Goal: Task Accomplishment & Management: Use online tool/utility

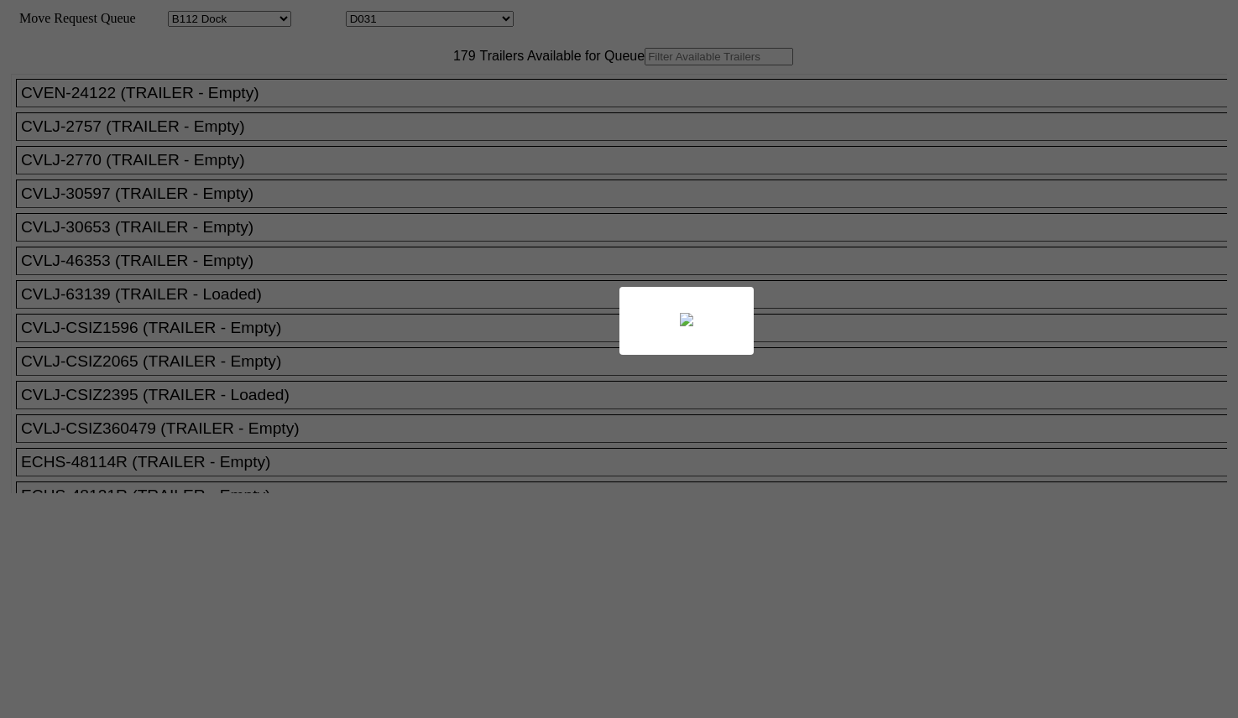
select select "121"
select select "3277"
click at [354, 92] on div at bounding box center [619, 359] width 1238 height 718
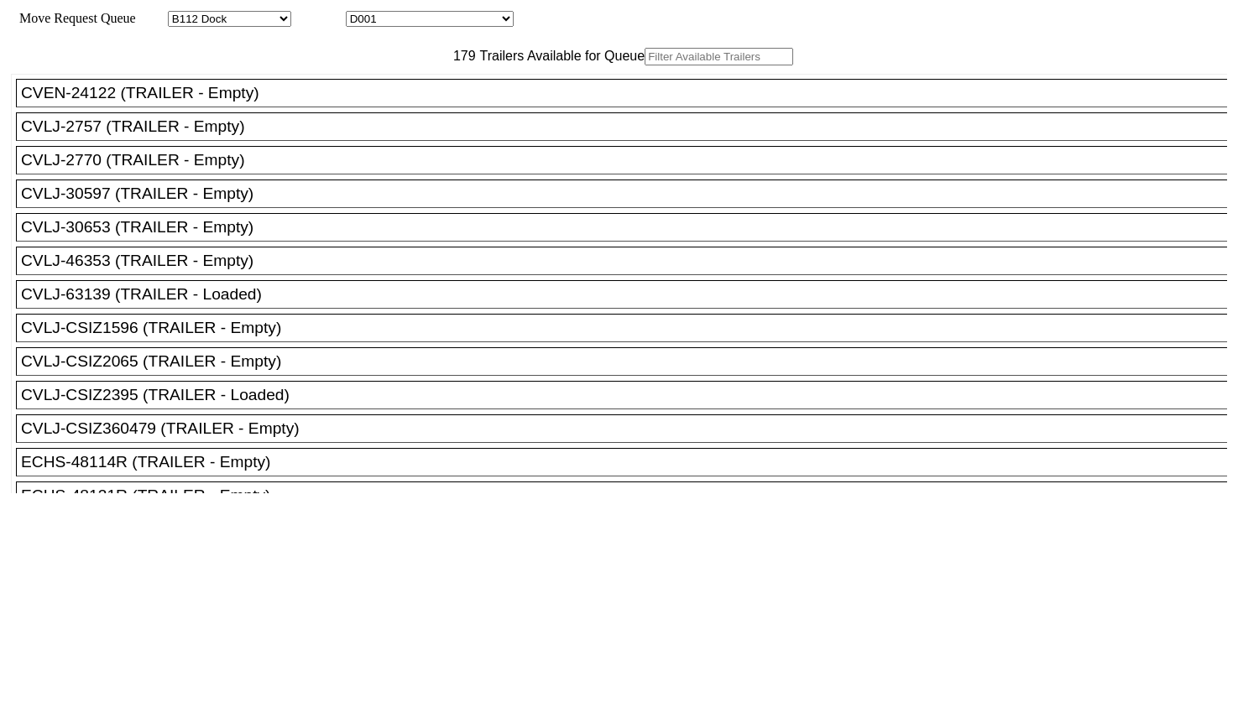
click at [645, 65] on input "text" at bounding box center [719, 57] width 149 height 18
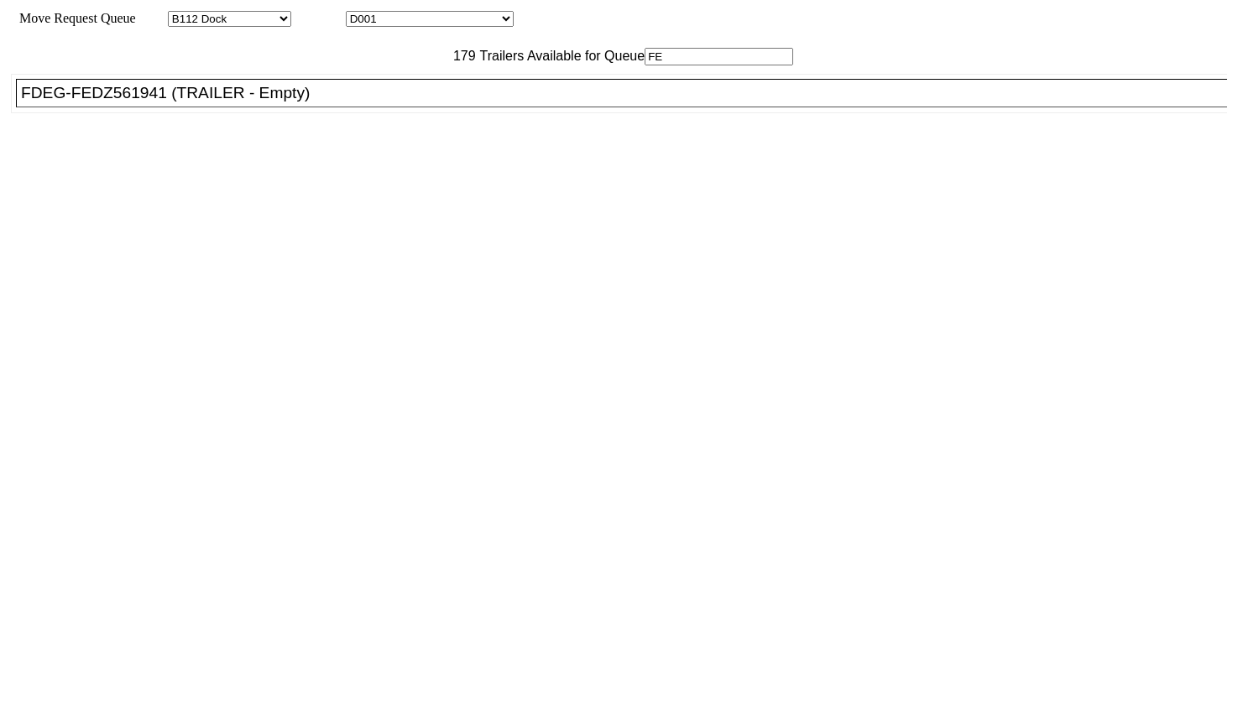
type input "FE"
click at [330, 102] on div "FDEG-FEDZ561941 (TRAILER - Empty)" at bounding box center [629, 93] width 1216 height 18
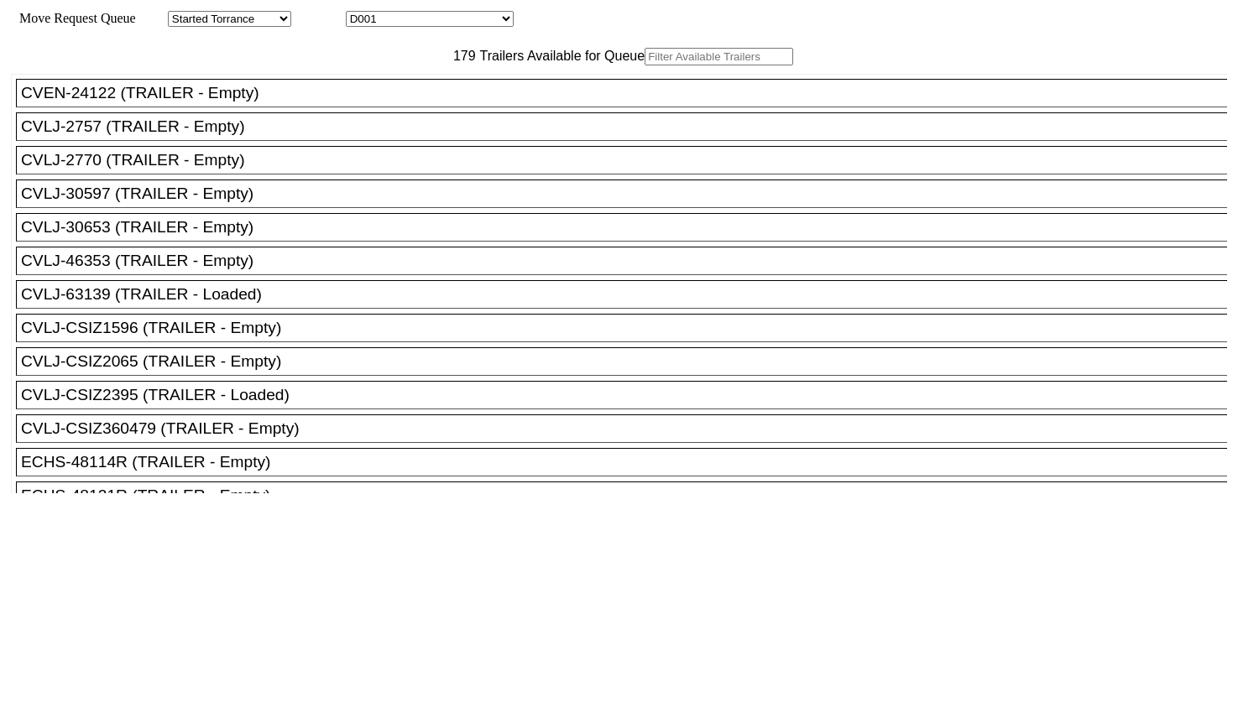
click at [645, 65] on input "text" at bounding box center [719, 57] width 149 height 18
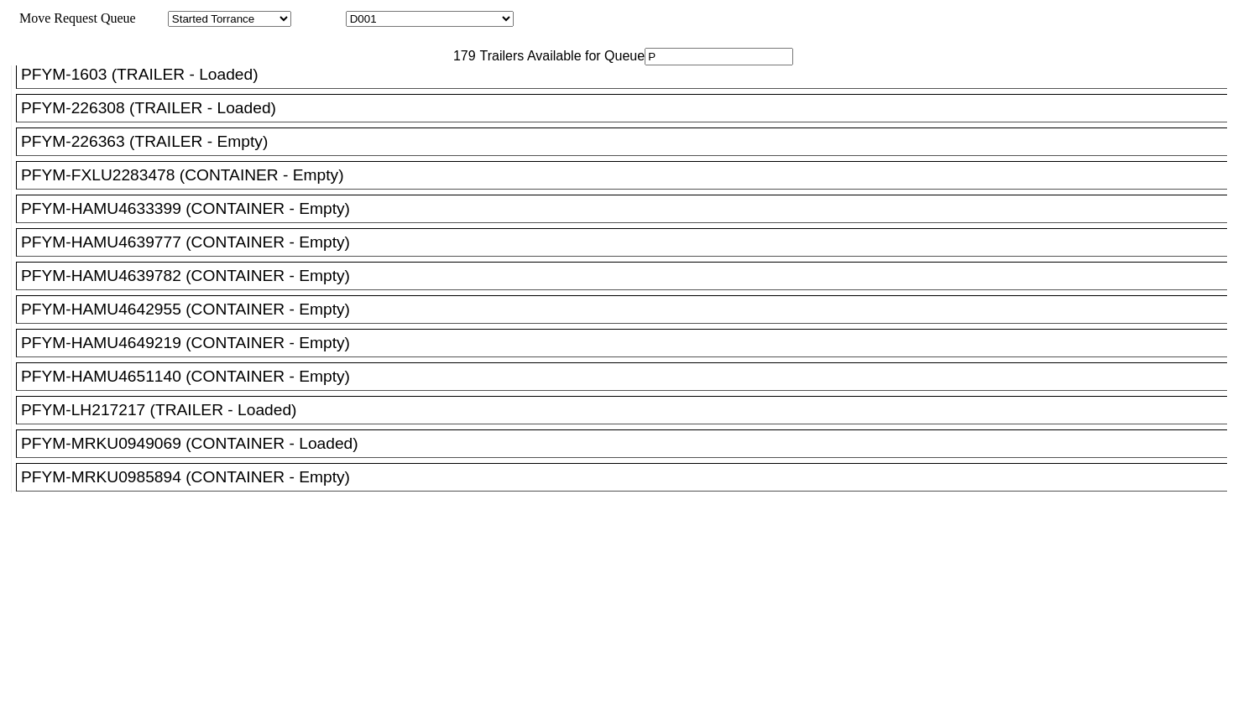
scroll to position [3986, 0]
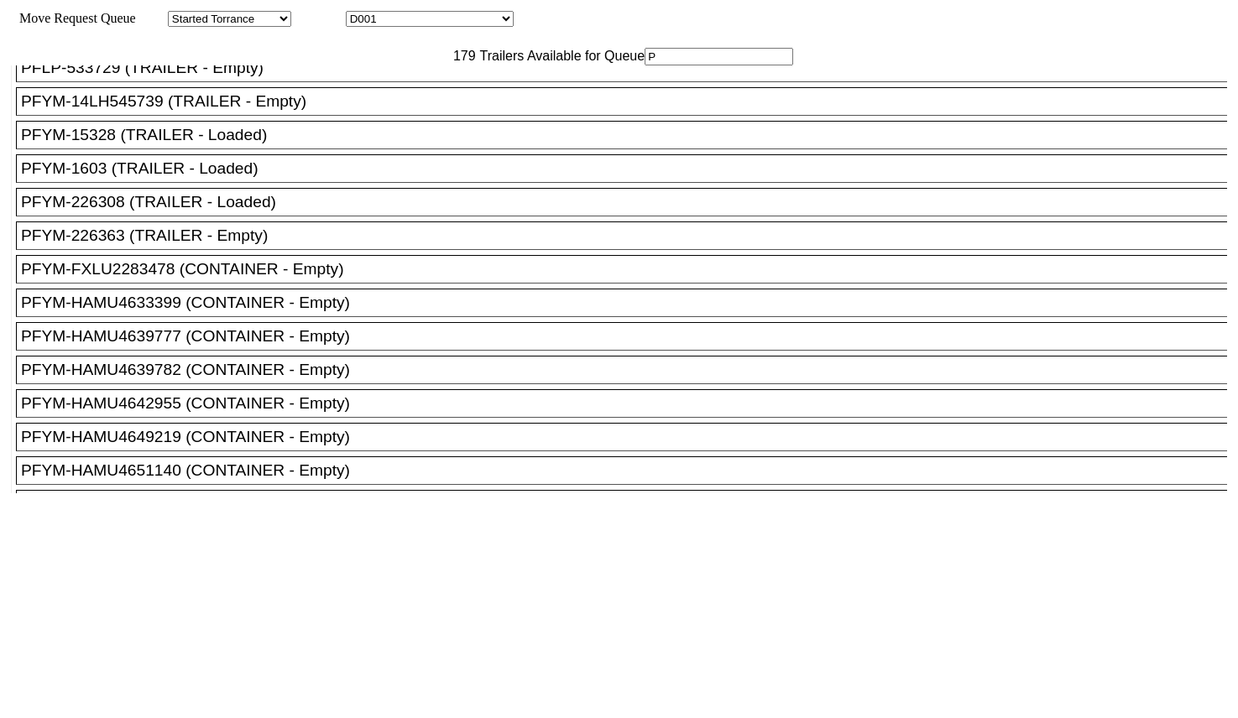
type input "P"
click at [200, 44] on div "PFLP-53123 (TRAILER - Empty)" at bounding box center [629, 34] width 1216 height 18
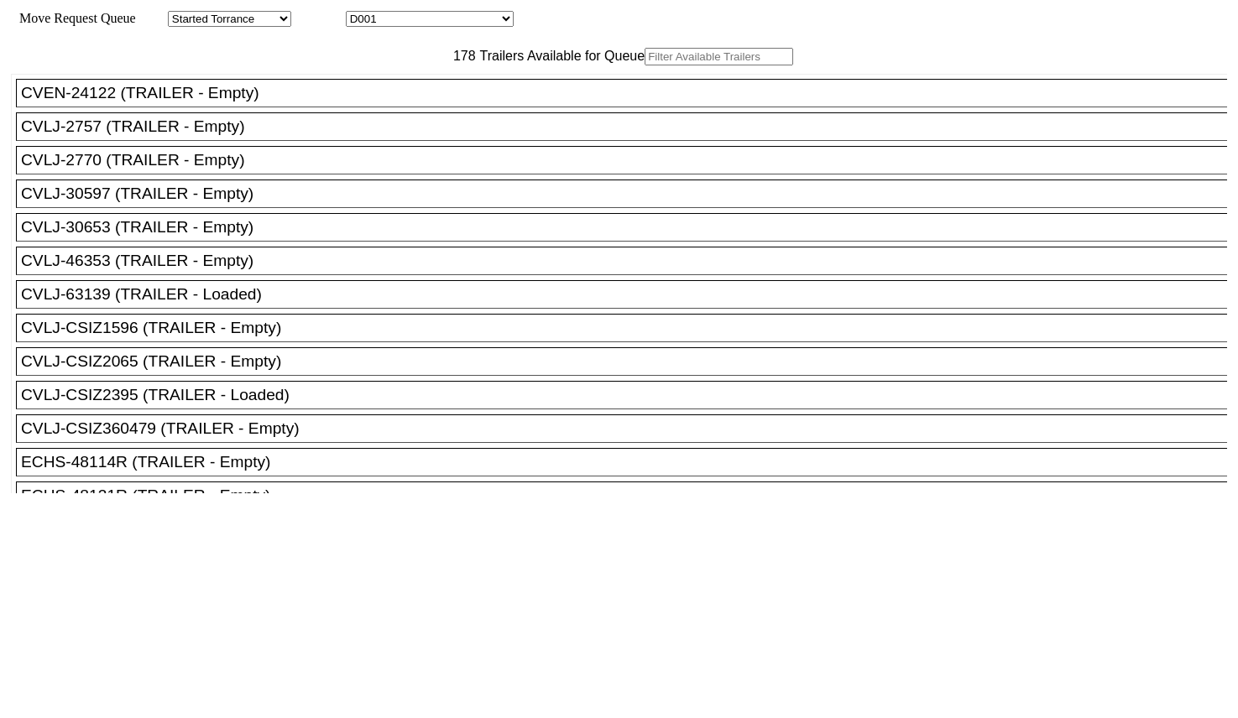
click at [645, 65] on input "text" at bounding box center [719, 57] width 149 height 18
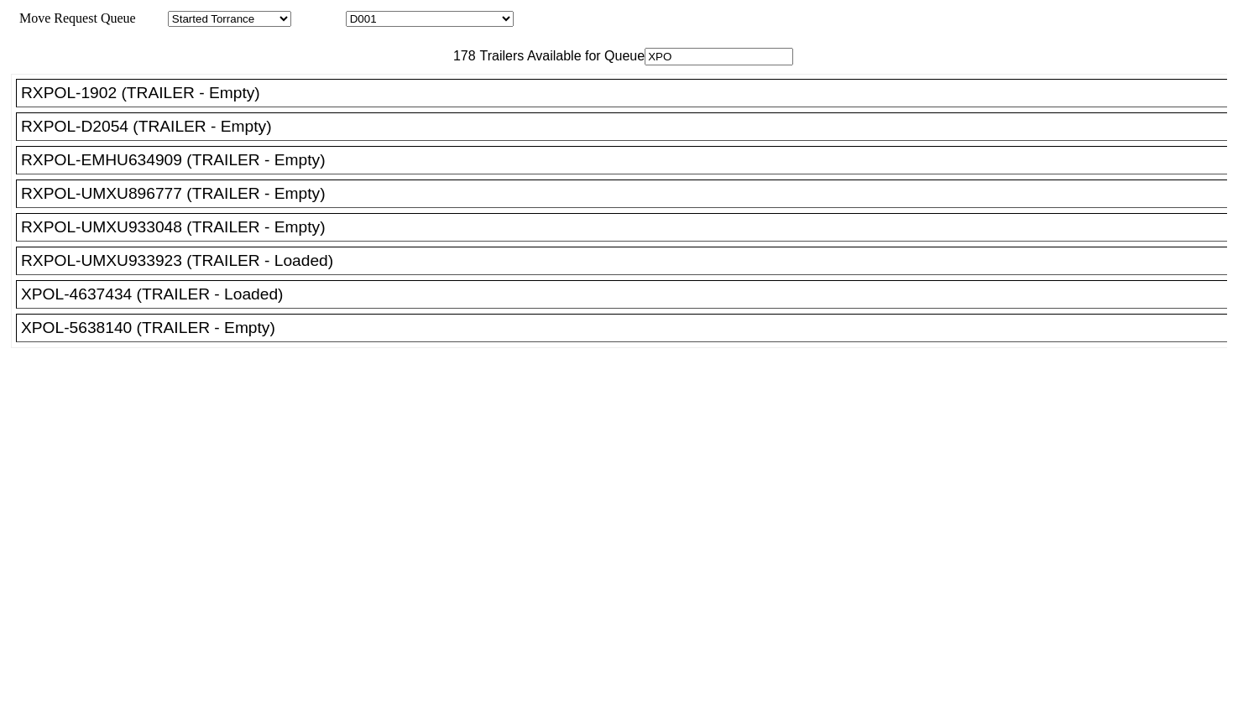
type input "XPO"
click at [328, 337] on div "XPOL-5638140 (TRAILER - Empty)" at bounding box center [629, 328] width 1216 height 18
